Goal: Information Seeking & Learning: Compare options

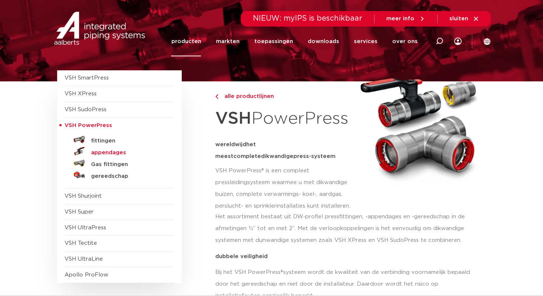
click at [95, 153] on h5 "appendages" at bounding box center [127, 153] width 73 height 7
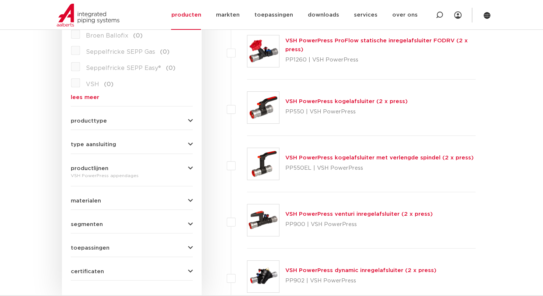
scroll to position [250, 0]
click at [325, 100] on link "VSH PowerPress kogelafsluiter (2 x press)" at bounding box center [346, 101] width 122 height 6
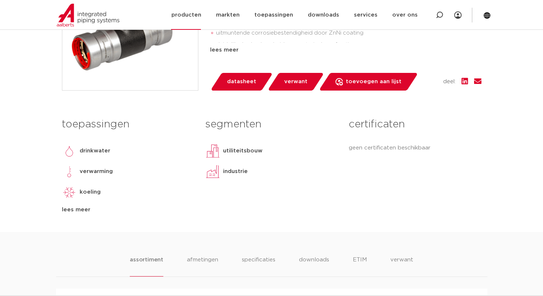
scroll to position [221, 0]
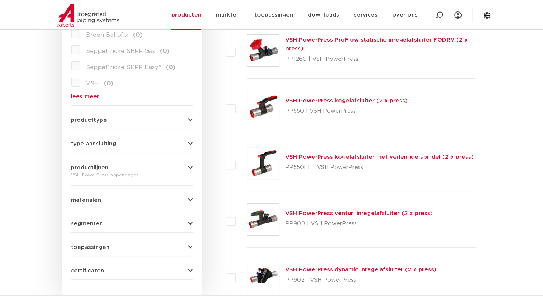
click at [96, 143] on span "type aansluiting" at bounding box center [93, 144] width 45 height 6
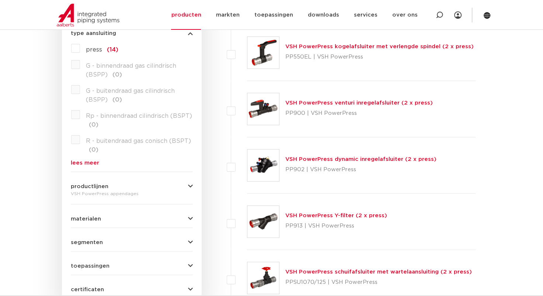
scroll to position [324, 0]
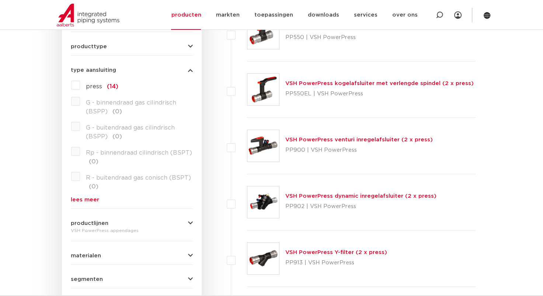
click at [80, 86] on label "press (14)" at bounding box center [99, 85] width 38 height 12
click at [0, 0] on input "press (14)" at bounding box center [0, 0] width 0 height 0
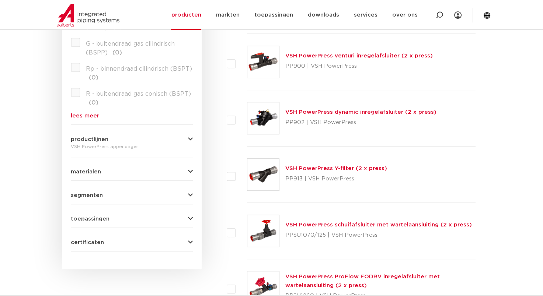
scroll to position [434, 0]
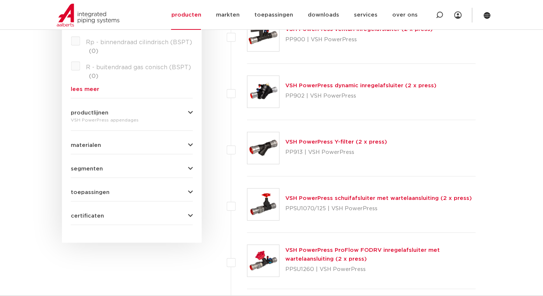
click at [96, 192] on span "toepassingen" at bounding box center [90, 193] width 39 height 6
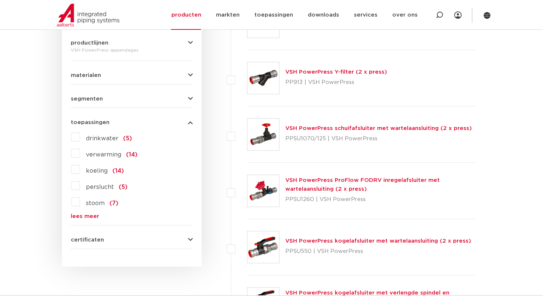
scroll to position [508, 0]
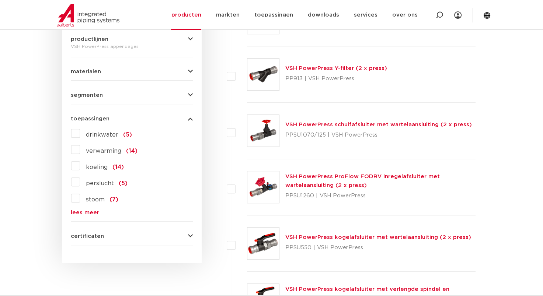
click at [80, 151] on label "verwarming (14)" at bounding box center [109, 150] width 58 height 12
click at [0, 0] on input "verwarming (14)" at bounding box center [0, 0] width 0 height 0
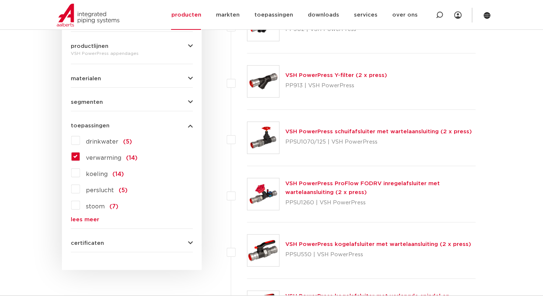
scroll to position [508, 0]
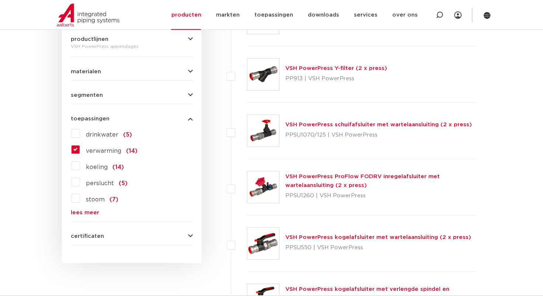
click at [80, 167] on label "koeling (14)" at bounding box center [102, 166] width 44 height 12
click at [0, 0] on input "koeling (14)" at bounding box center [0, 0] width 0 height 0
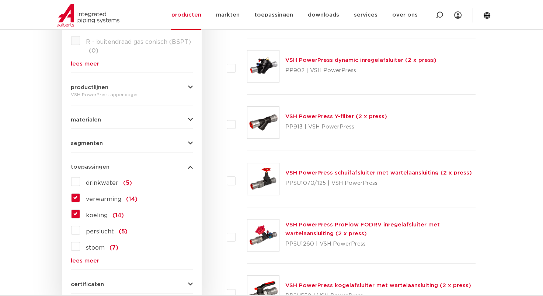
scroll to position [471, 0]
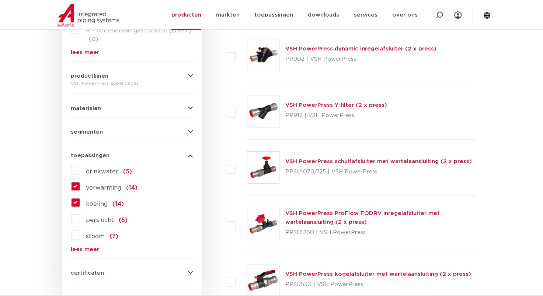
click at [90, 249] on link "lees meer" at bounding box center [132, 250] width 122 height 6
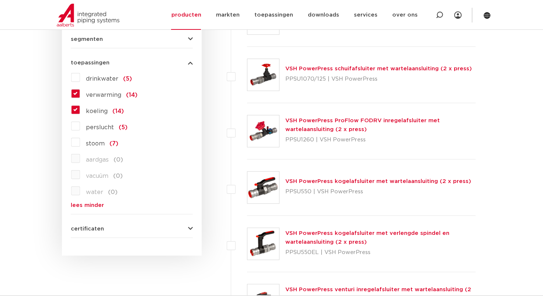
scroll to position [545, 0]
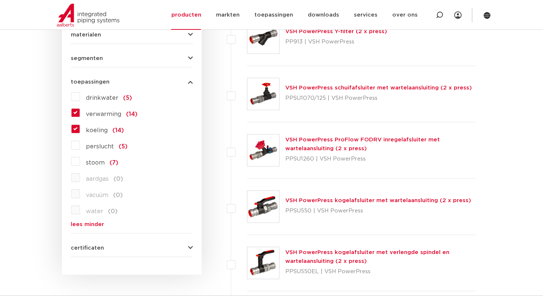
click at [359, 197] on div "VSH PowerPress kogelafsluiter met wartelaansluiting (2 x press) PPSU550 | VSH P…" at bounding box center [378, 207] width 186 height 21
click at [346, 199] on link "VSH PowerPress kogelafsluiter met wartelaansluiting (2 x press)" at bounding box center [378, 201] width 186 height 6
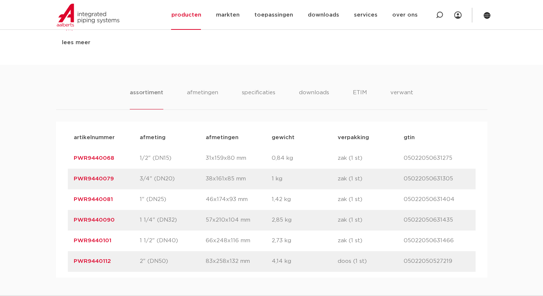
scroll to position [443, 0]
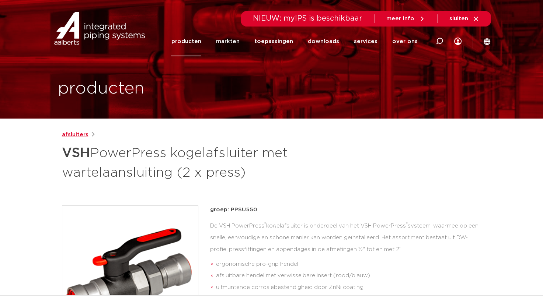
click at [72, 132] on link "afsluiters" at bounding box center [75, 135] width 27 height 9
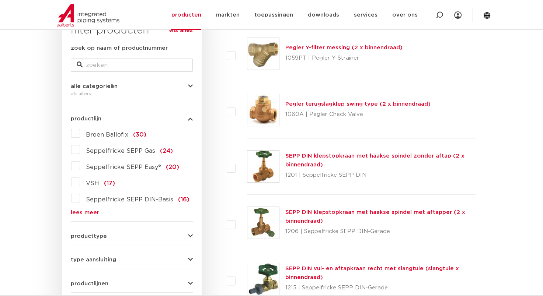
scroll to position [176, 0]
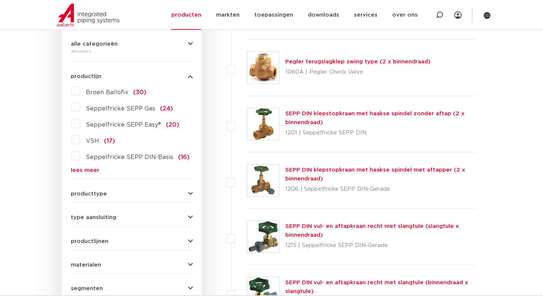
click at [80, 140] on label "VSH (17)" at bounding box center [97, 140] width 35 height 12
click at [0, 0] on input "VSH (17)" at bounding box center [0, 0] width 0 height 0
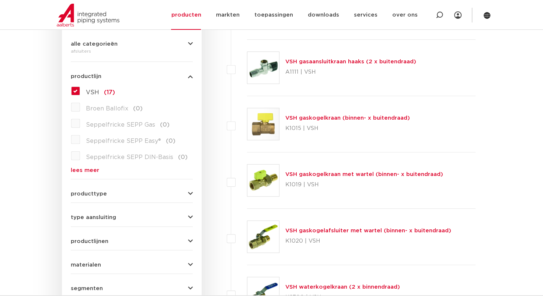
click at [96, 215] on span "type aansluiting" at bounding box center [93, 218] width 45 height 6
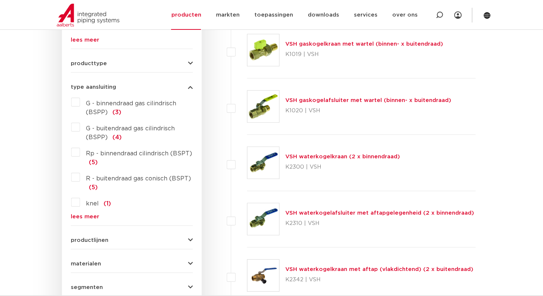
scroll to position [324, 0]
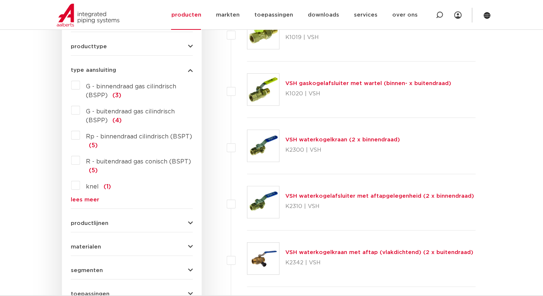
click at [82, 197] on link "lees meer" at bounding box center [132, 200] width 122 height 6
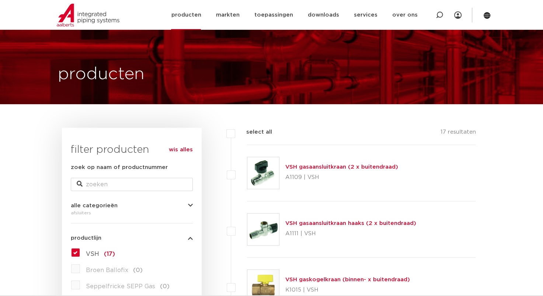
scroll to position [0, 0]
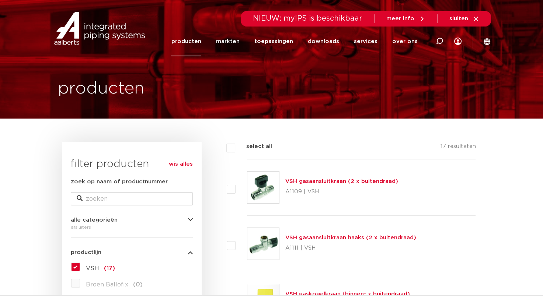
click at [180, 162] on link "wis alles" at bounding box center [181, 164] width 24 height 9
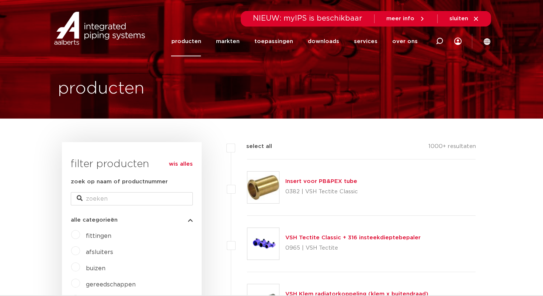
click at [179, 165] on link "wis alles" at bounding box center [181, 164] width 24 height 9
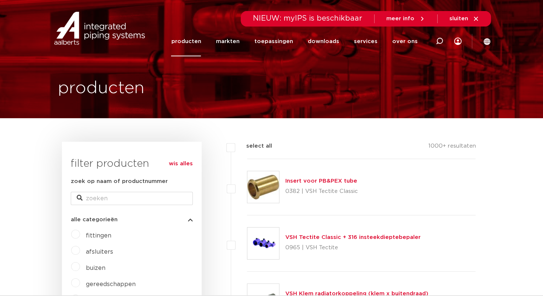
scroll to position [25, 0]
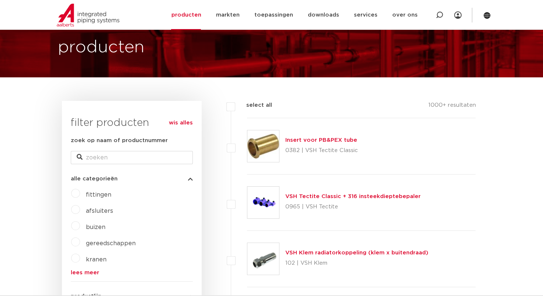
click at [80, 209] on label "afsluiters" at bounding box center [96, 210] width 33 height 12
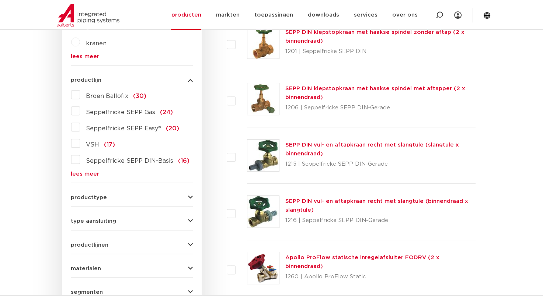
scroll to position [258, 0]
click at [80, 44] on label "kranen" at bounding box center [93, 42] width 27 height 12
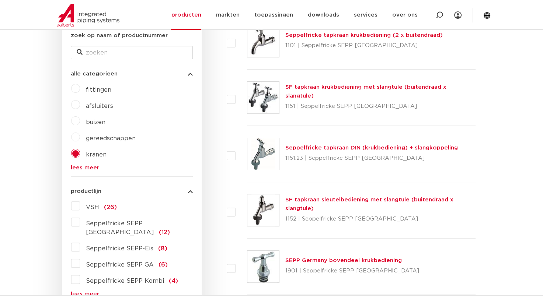
scroll to position [148, 0]
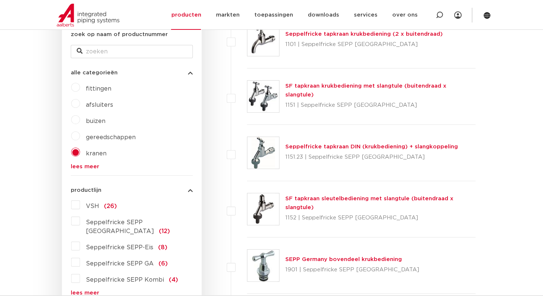
click at [80, 102] on label "afsluiters" at bounding box center [96, 104] width 33 height 12
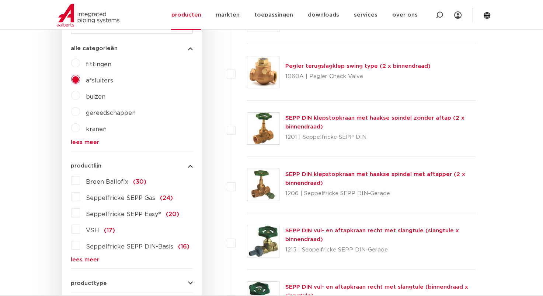
scroll to position [258, 0]
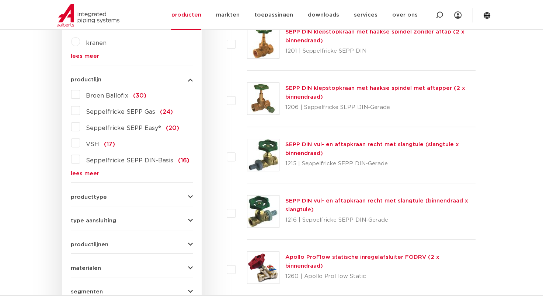
click at [80, 141] on label "VSH (17)" at bounding box center [97, 143] width 35 height 12
click at [0, 0] on input "VSH (17)" at bounding box center [0, 0] width 0 height 0
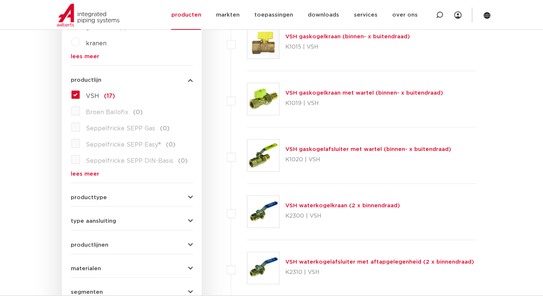
scroll to position [258, 0]
click at [87, 197] on span "producttype" at bounding box center [89, 198] width 36 height 6
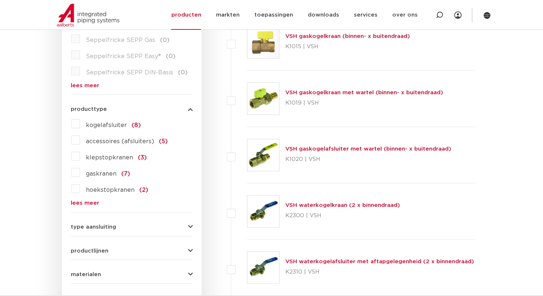
scroll to position [252, 0]
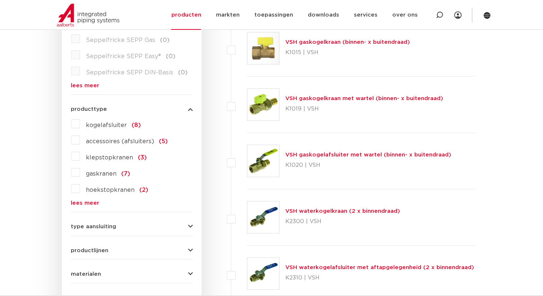
click at [80, 123] on label "kogelafsluiter (8)" at bounding box center [110, 124] width 61 height 12
click at [0, 0] on input "kogelafsluiter (8)" at bounding box center [0, 0] width 0 height 0
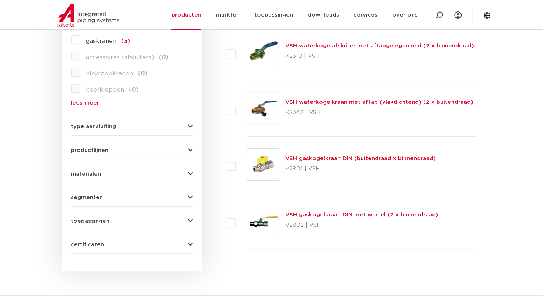
scroll to position [363, 0]
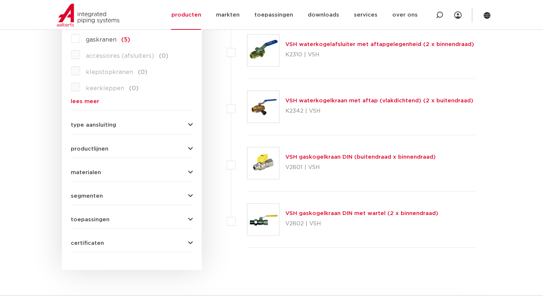
click at [82, 125] on span "type aansluiting" at bounding box center [93, 125] width 45 height 6
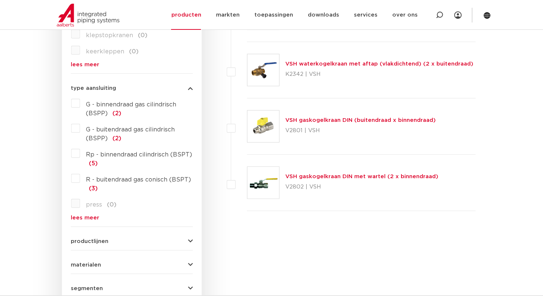
scroll to position [437, 0]
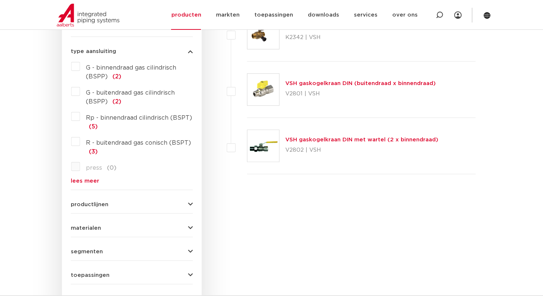
click at [85, 206] on span "productlijnen" at bounding box center [90, 205] width 38 height 6
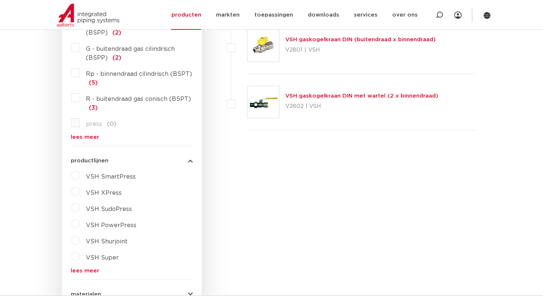
scroll to position [510, 0]
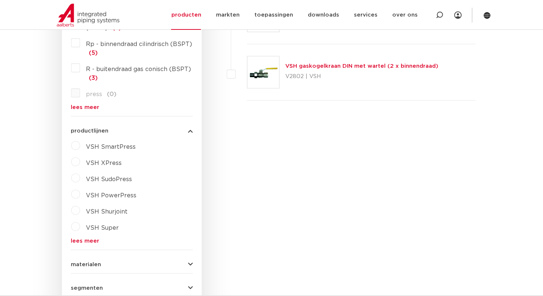
click at [80, 193] on label "VSH PowerPress" at bounding box center [108, 194] width 56 height 12
click at [96, 213] on select "maak een keuze VSH PowerPress fittingen VSH PowerPress appendages VSH PowerPres…" at bounding box center [138, 213] width 105 height 17
select select "4388"
click at [86, 205] on select "maak een keuze VSH PowerPress fittingen VSH PowerPress appendages VSH PowerPres…" at bounding box center [138, 213] width 105 height 17
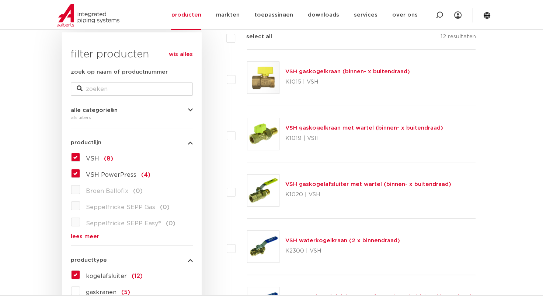
scroll to position [111, 0]
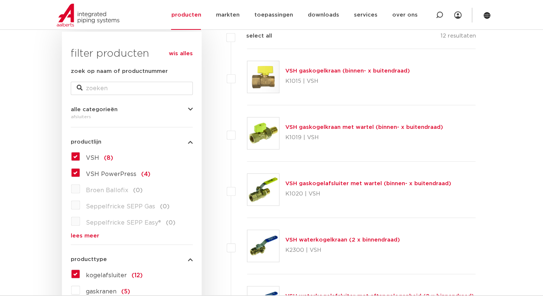
click at [80, 157] on label "VSH (8)" at bounding box center [96, 157] width 33 height 12
click at [0, 0] on input "VSH (8)" at bounding box center [0, 0] width 0 height 0
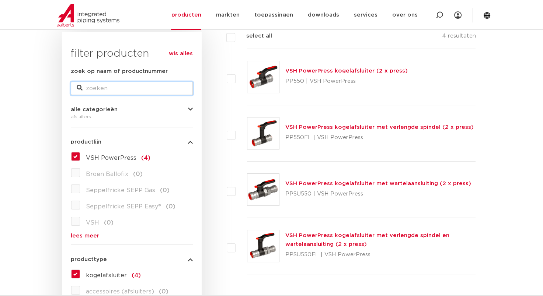
click at [100, 90] on input "zoek op naam of productnummer" at bounding box center [132, 88] width 122 height 13
type input "po"
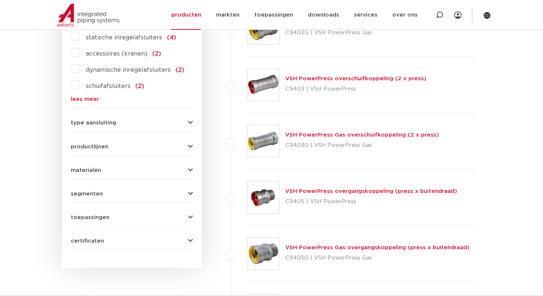
scroll to position [406, 0]
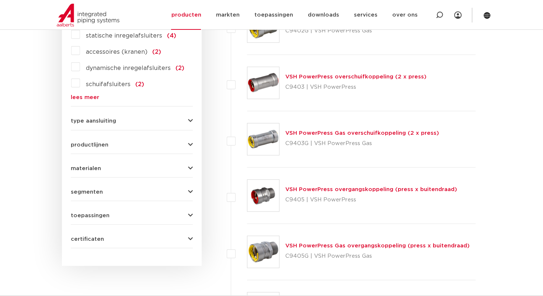
click at [87, 145] on span "productlijnen" at bounding box center [90, 145] width 38 height 6
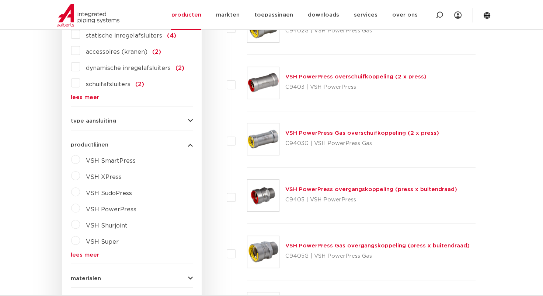
click at [80, 207] on label "VSH PowerPress" at bounding box center [108, 208] width 56 height 12
click at [106, 224] on select "maak een keuze VSH PowerPress fittingen VSH PowerPress appendages VSH PowerPres…" at bounding box center [138, 227] width 105 height 17
select select "4388"
click at [86, 219] on select "maak een keuze VSH PowerPress fittingen VSH PowerPress appendages VSH PowerPres…" at bounding box center [138, 227] width 105 height 17
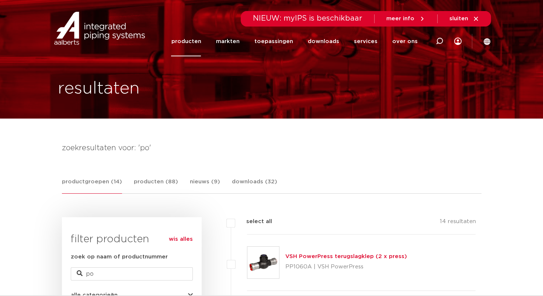
click at [305, 258] on link "VSH PowerPress terugslagklep (2 x press)" at bounding box center [346, 257] width 122 height 6
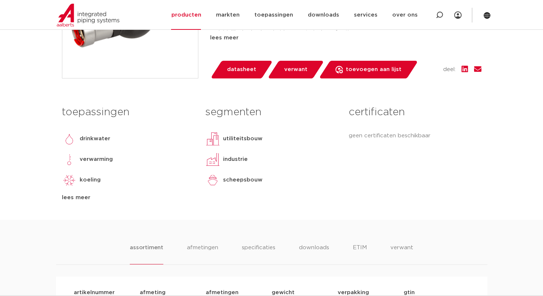
scroll to position [184, 0]
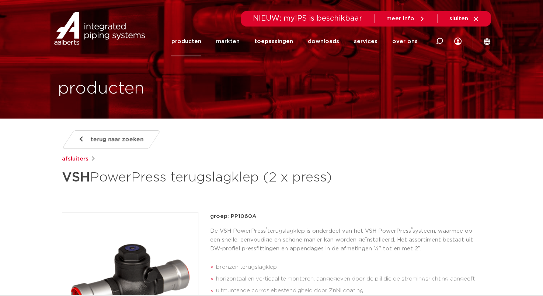
click at [318, 18] on span "NIEUW: myIPS is beschikbaar" at bounding box center [308, 18] width 110 height 7
click at [408, 20] on span "meer info" at bounding box center [400, 19] width 28 height 6
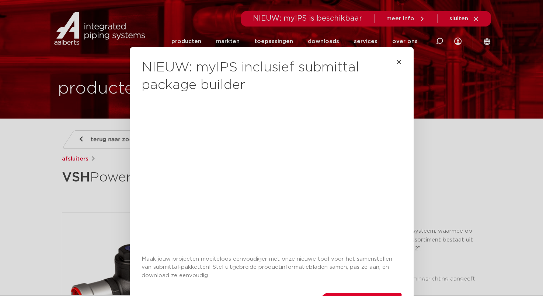
click at [21, 167] on div "NIEUW: myIPS inclusief submittal package builder Maak jouw projecten moeiteloos…" at bounding box center [271, 148] width 543 height 296
click at [396, 63] on icon "Close" at bounding box center [399, 62] width 6 height 6
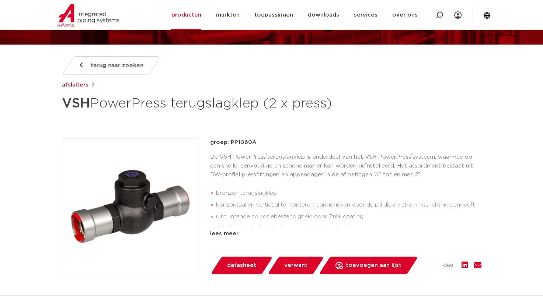
scroll to position [37, 0]
